Goal: Task Accomplishment & Management: Manage account settings

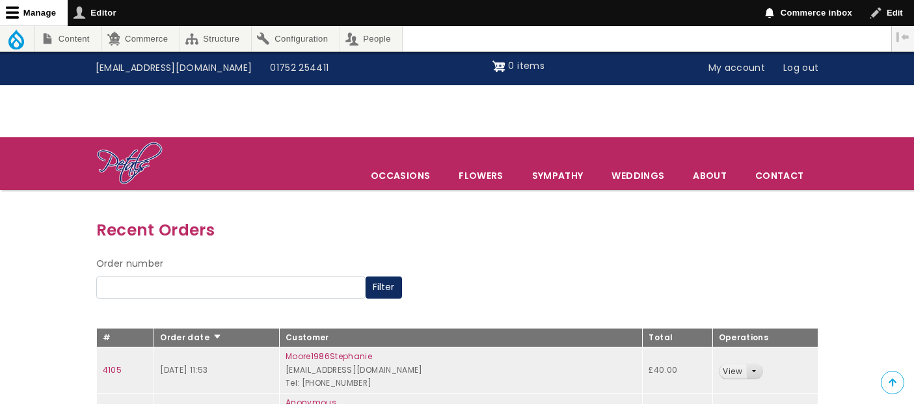
scroll to position [144, 0]
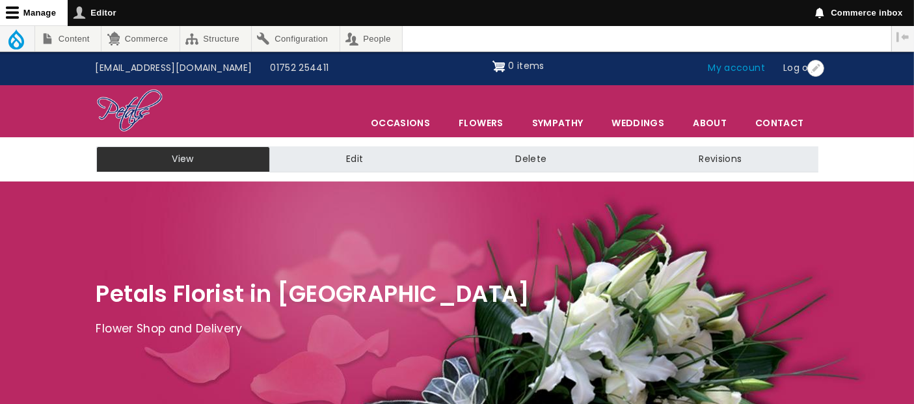
click at [729, 70] on link "My account" at bounding box center [737, 68] width 75 height 25
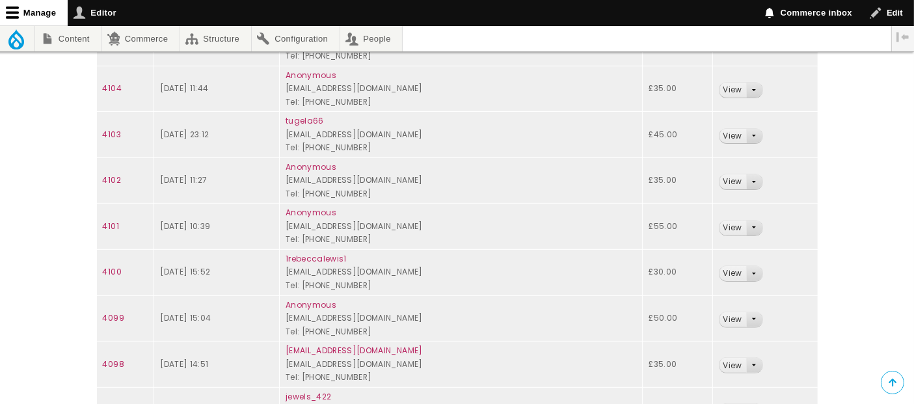
scroll to position [353, 0]
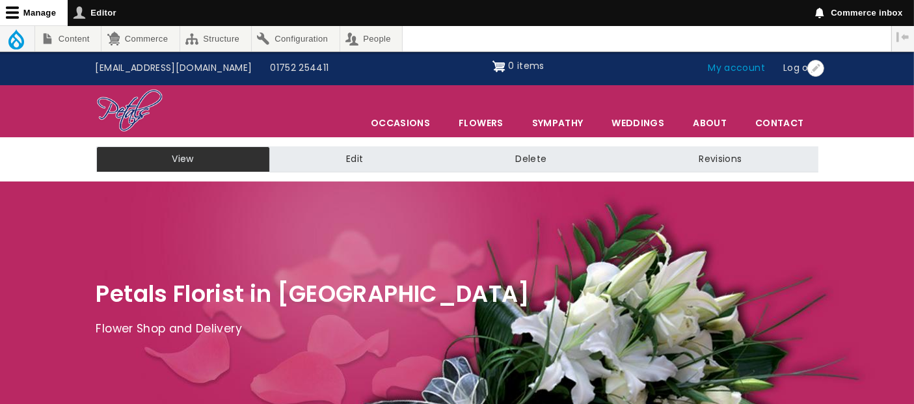
click at [729, 74] on link "My account" at bounding box center [737, 68] width 75 height 25
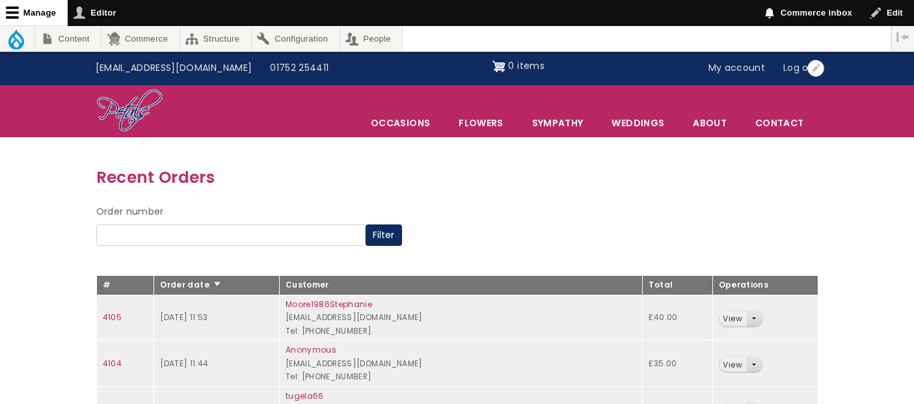
scroll to position [144, 0]
